Goal: Task Accomplishment & Management: Manage account settings

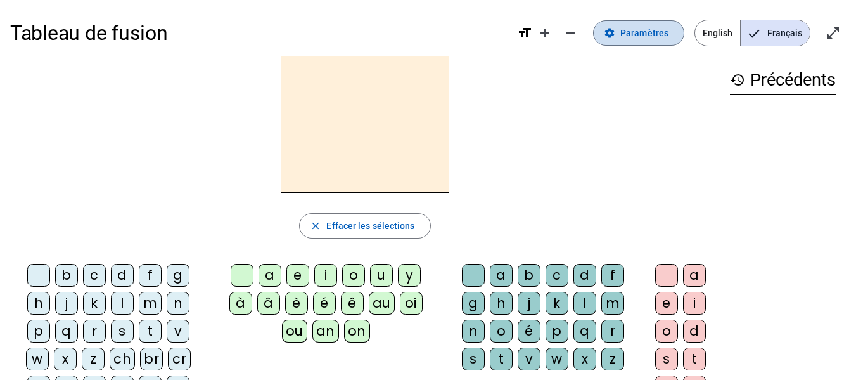
click at [616, 30] on mat-icon "settings" at bounding box center [609, 32] width 11 height 11
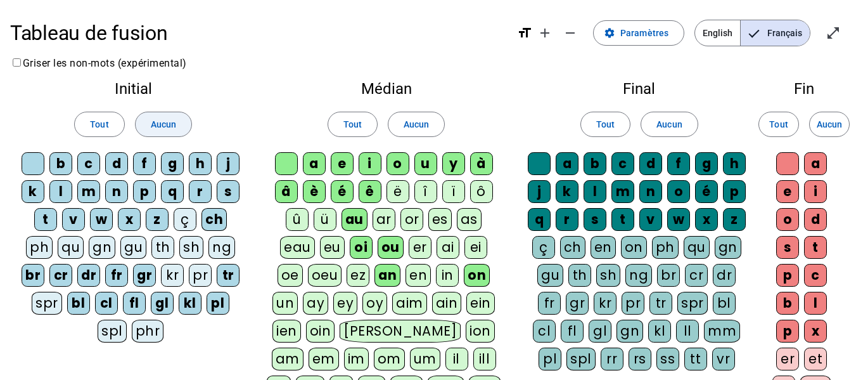
click at [166, 128] on span "Aucun" at bounding box center [163, 124] width 25 height 15
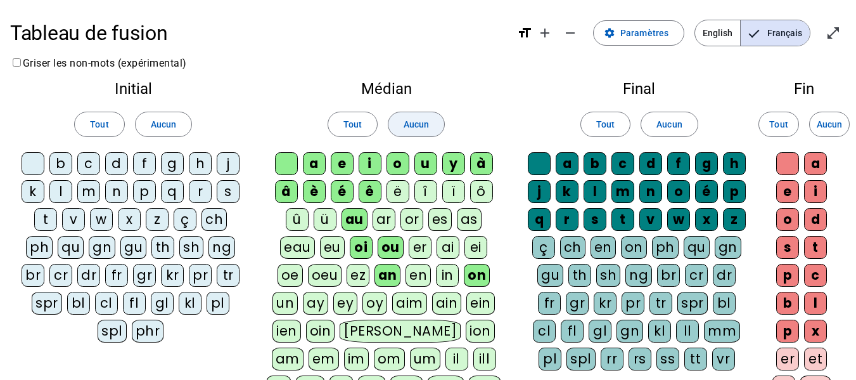
click at [403, 129] on span at bounding box center [417, 124] width 56 height 30
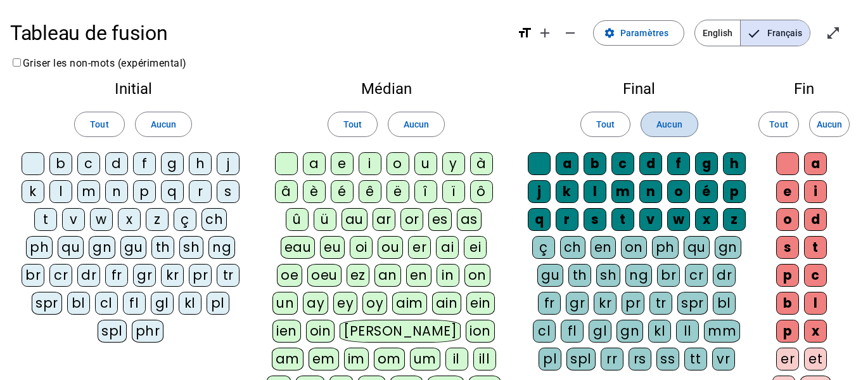
click at [685, 125] on span at bounding box center [670, 124] width 56 height 30
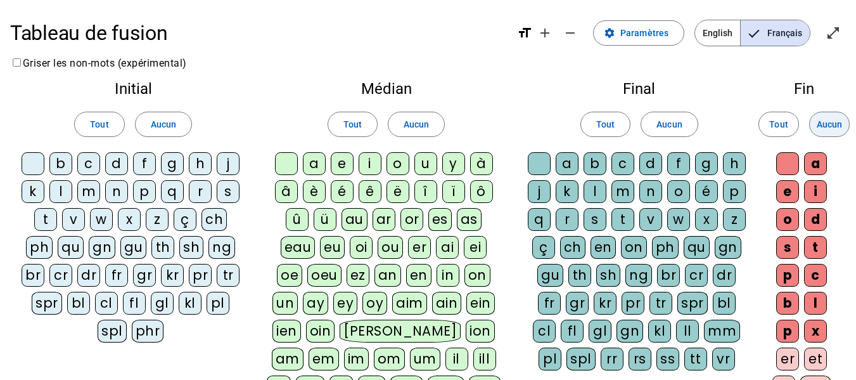
click at [834, 124] on span "Aucun" at bounding box center [829, 124] width 25 height 15
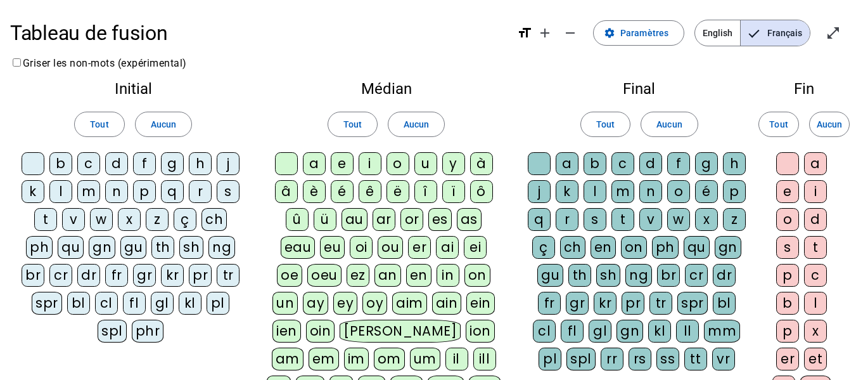
click at [789, 160] on div at bounding box center [788, 163] width 23 height 23
click at [63, 194] on div "l" at bounding box center [60, 191] width 23 height 23
click at [322, 167] on div "a" at bounding box center [314, 163] width 23 height 23
click at [341, 169] on div "e" at bounding box center [342, 163] width 23 height 23
click at [522, 162] on div "Final Tout Aucun a b c d f g h j k l m n o é p q r s t v w x z ç ch en on ph qu…" at bounding box center [640, 228] width 246 height 314
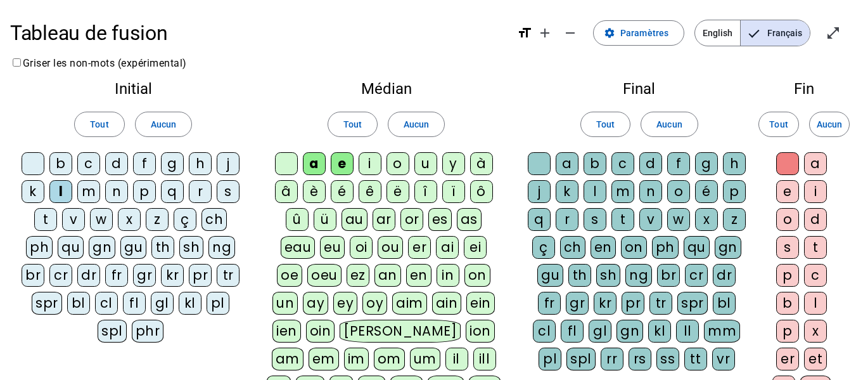
click at [528, 163] on div at bounding box center [539, 163] width 23 height 23
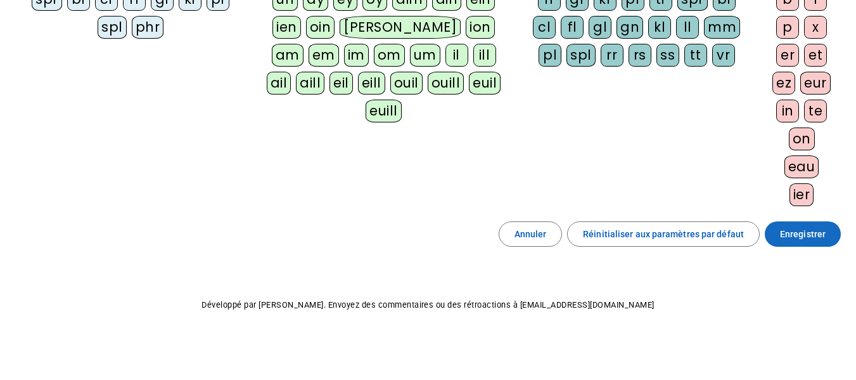
click at [789, 239] on span "Enregistrer" at bounding box center [803, 233] width 46 height 15
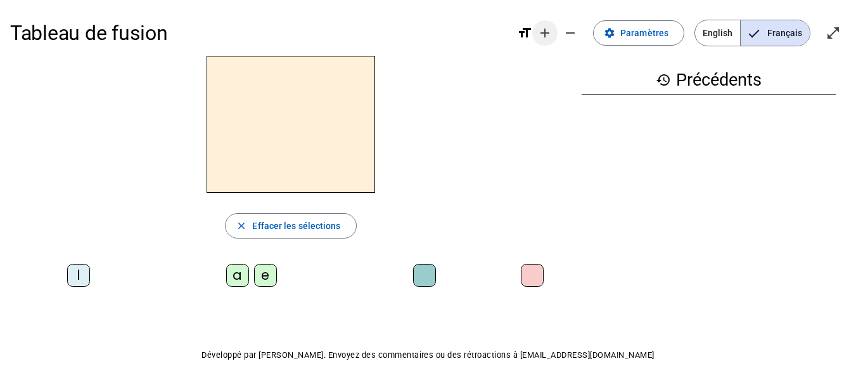
click at [551, 35] on mat-icon "add" at bounding box center [545, 32] width 15 height 15
